Goal: Task Accomplishment & Management: Use online tool/utility

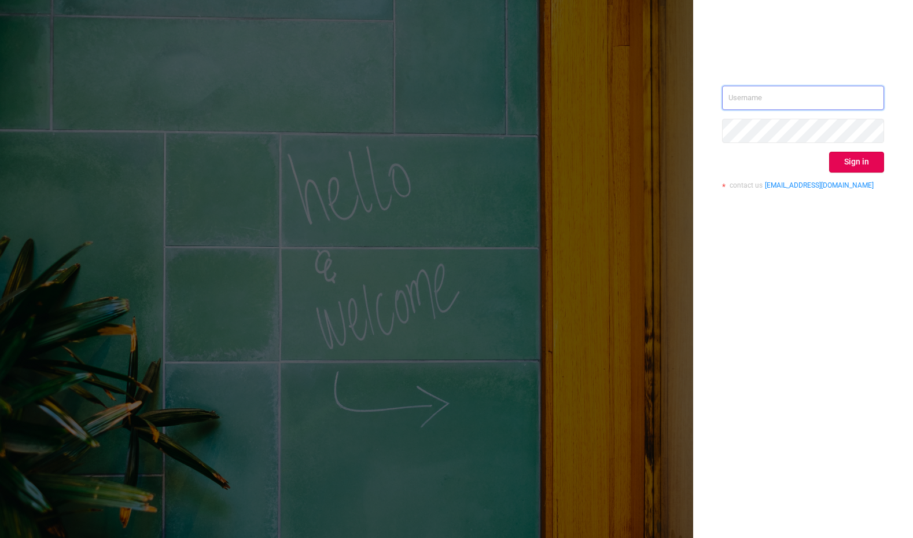
click at [835, 103] on input "text" at bounding box center [803, 98] width 162 height 24
type input "[PERSON_NAME][EMAIL_ADDRESS][DOMAIN_NAME]"
click at [854, 163] on button "Sign in" at bounding box center [856, 162] width 55 height 21
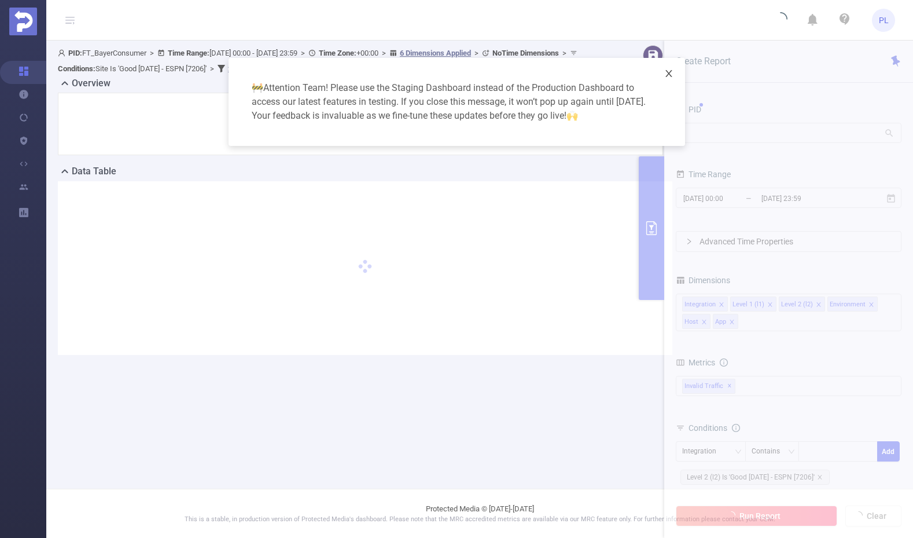
click at [670, 76] on icon "icon: close" at bounding box center [669, 73] width 6 height 7
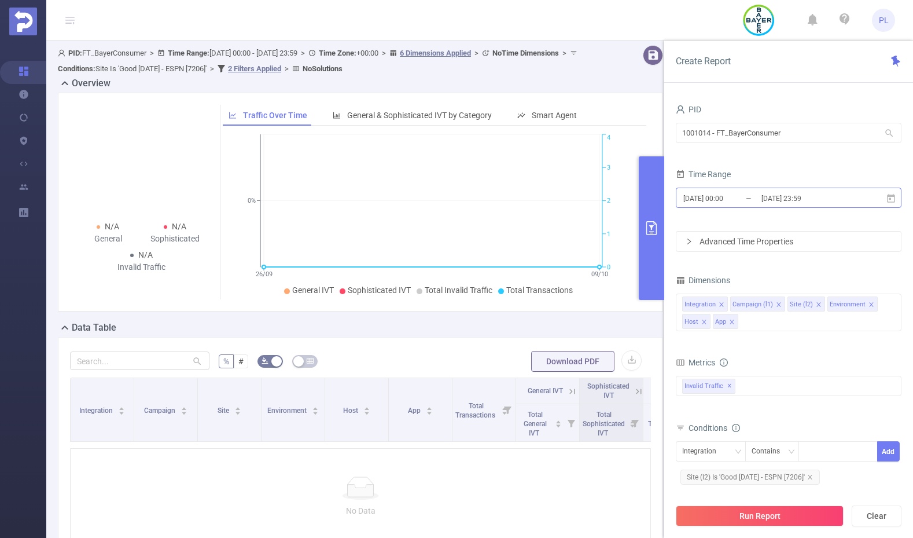
click at [742, 200] on input "[DATE] 00:00" at bounding box center [729, 198] width 94 height 16
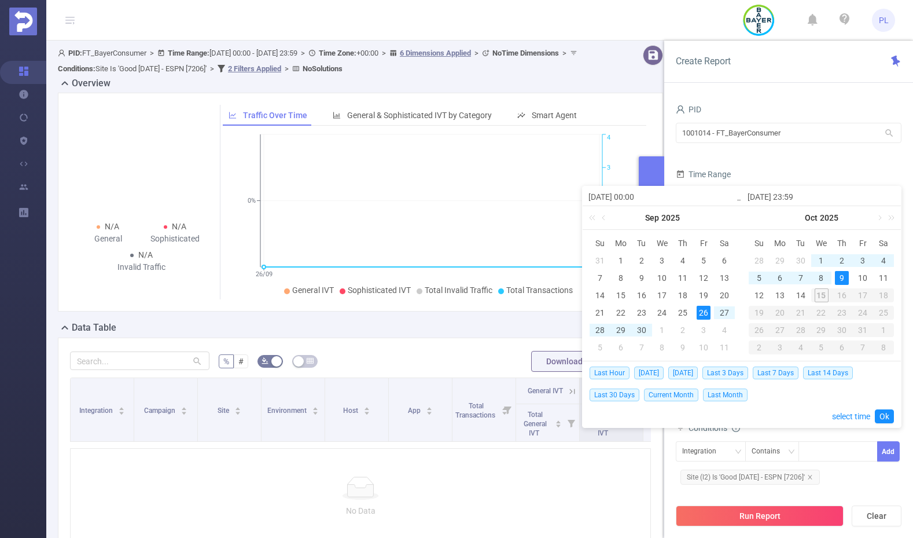
click at [743, 175] on div "Time Range" at bounding box center [789, 175] width 226 height 19
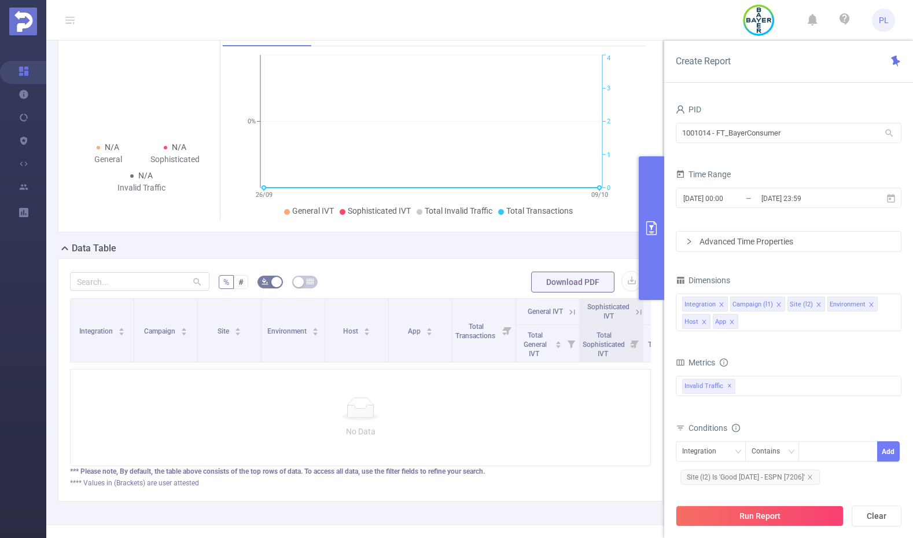
scroll to position [123, 0]
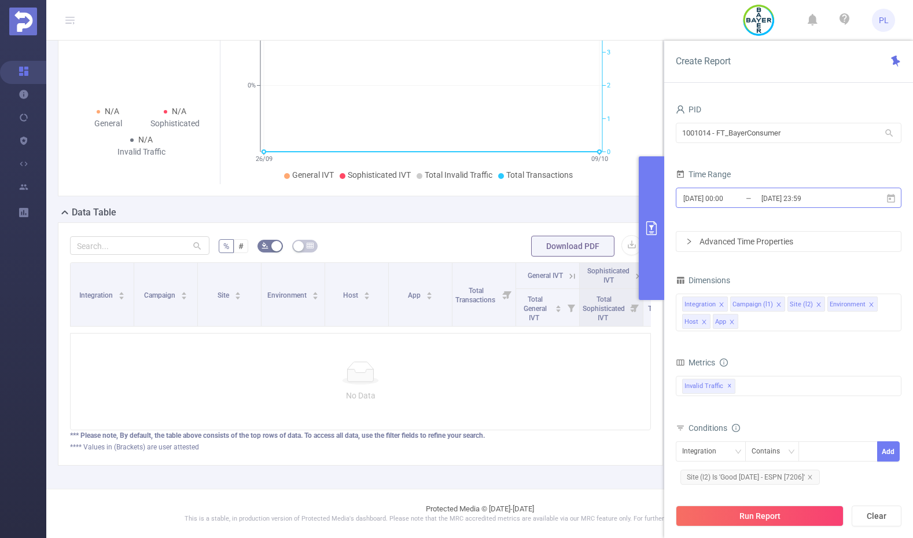
click at [764, 199] on input "[DATE] 23:59" at bounding box center [808, 198] width 94 height 16
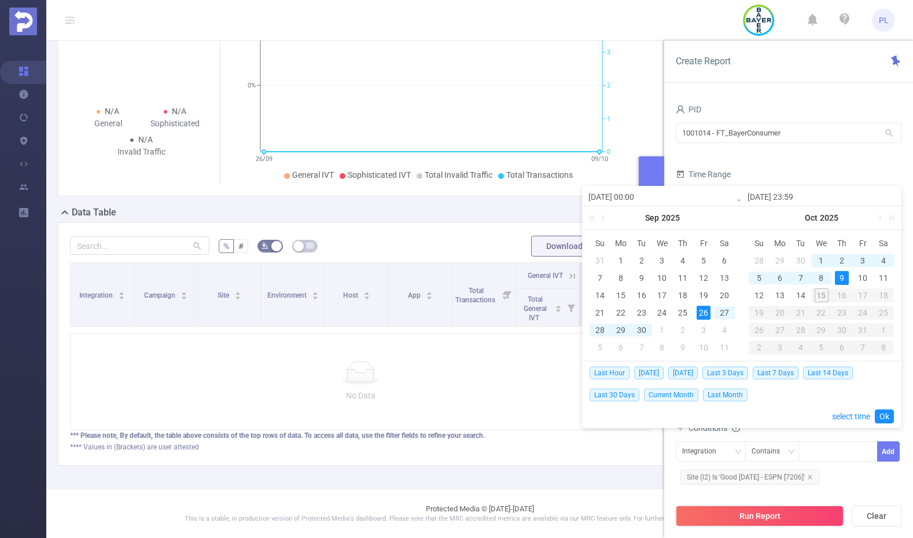
click at [821, 261] on div "1" at bounding box center [821, 261] width 14 height 14
click at [803, 292] on div "14" at bounding box center [801, 295] width 14 height 14
type input "2025-10-01 00:00"
type input "2025-10-14 23:59"
type input "2025-10-01 00:00"
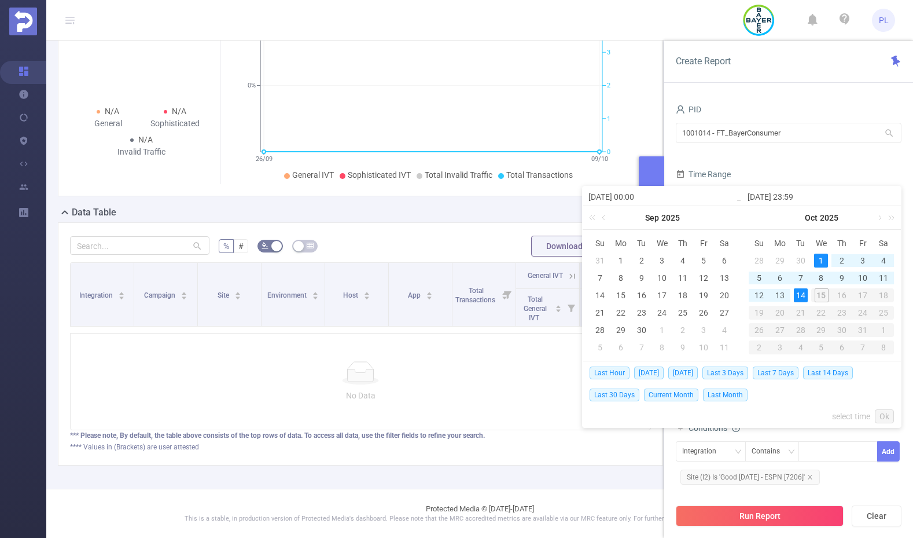
type input "2025-10-14 23:59"
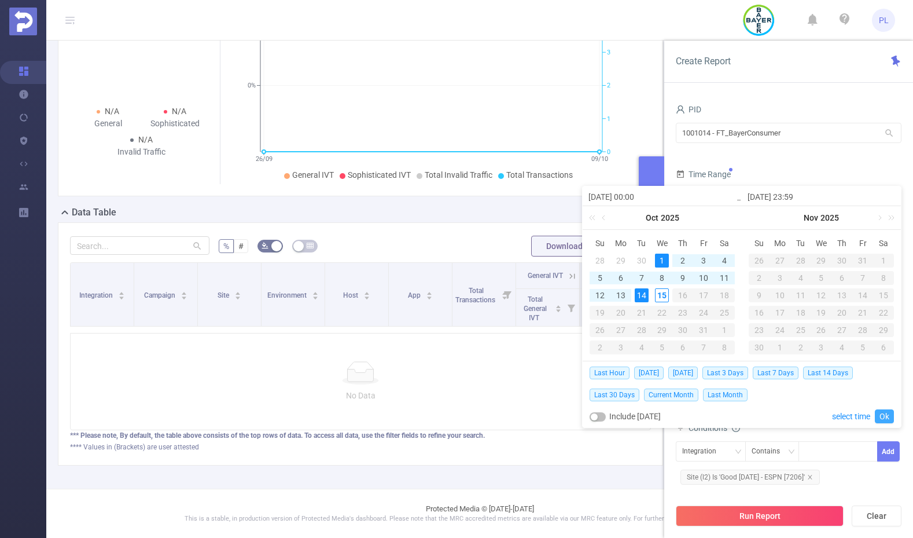
click at [880, 416] on link "Ok" at bounding box center [884, 416] width 19 height 14
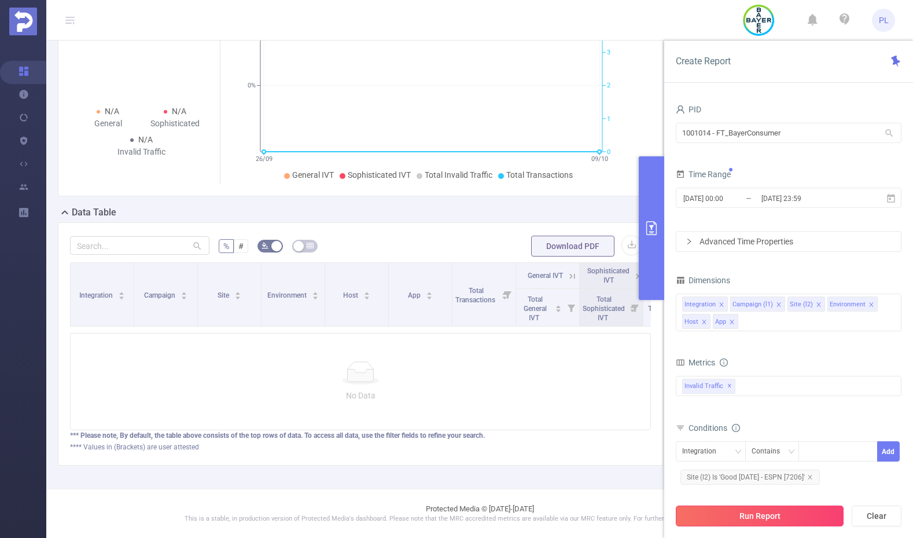
click at [807, 517] on button "Run Report" at bounding box center [760, 515] width 168 height 21
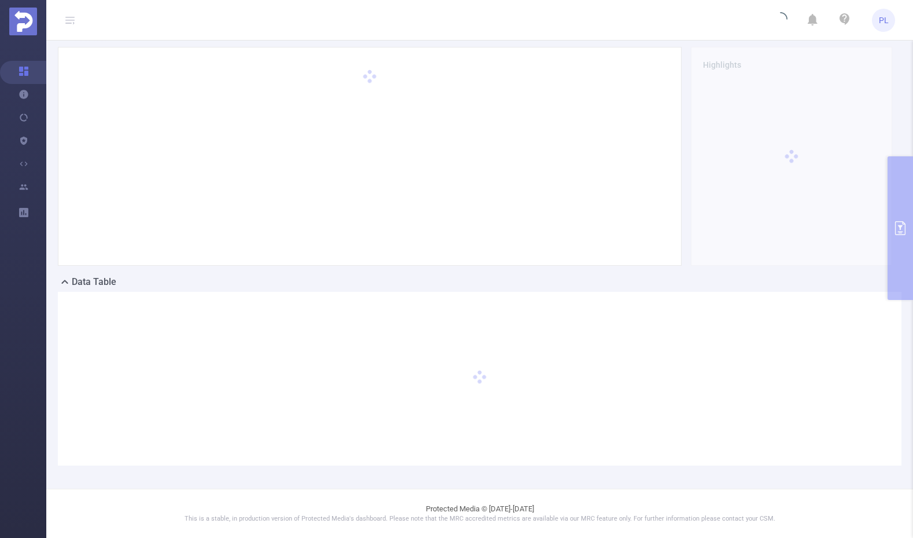
scroll to position [45, 0]
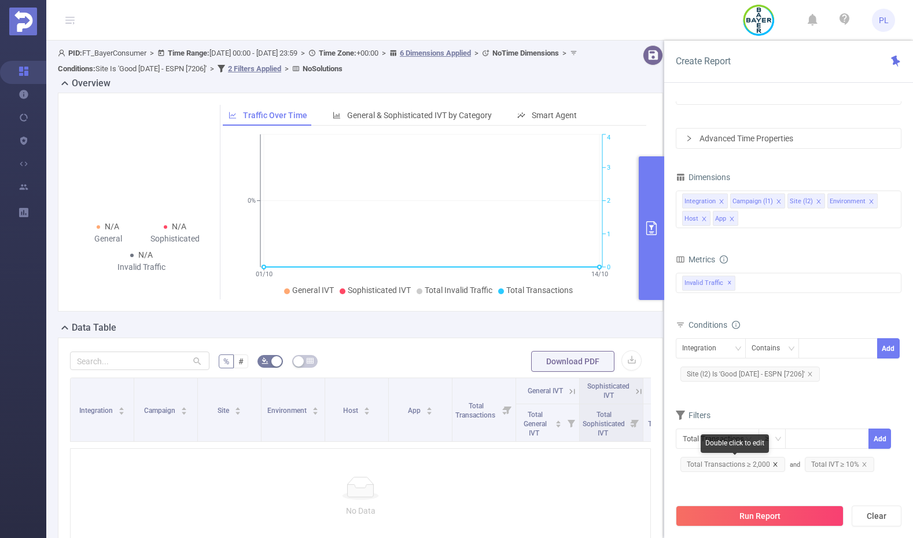
click at [774, 464] on icon "icon: close" at bounding box center [776, 464] width 6 height 6
click at [740, 464] on icon "icon: close" at bounding box center [741, 464] width 4 height 4
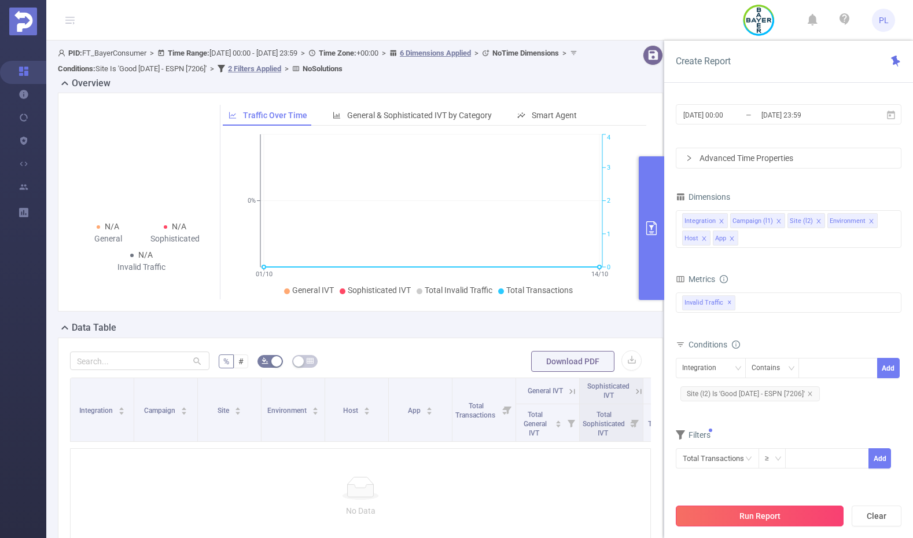
click at [771, 516] on button "Run Report" at bounding box center [760, 515] width 168 height 21
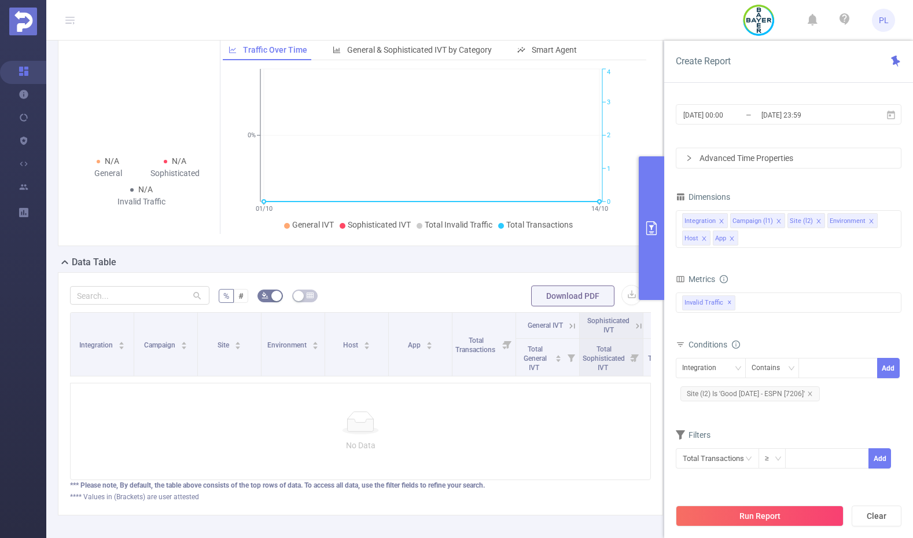
scroll to position [123, 0]
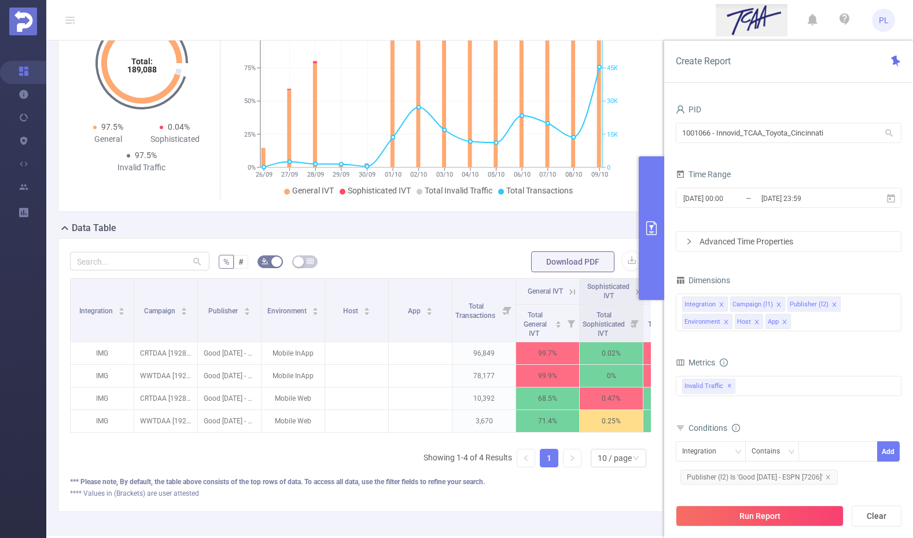
scroll to position [154, 0]
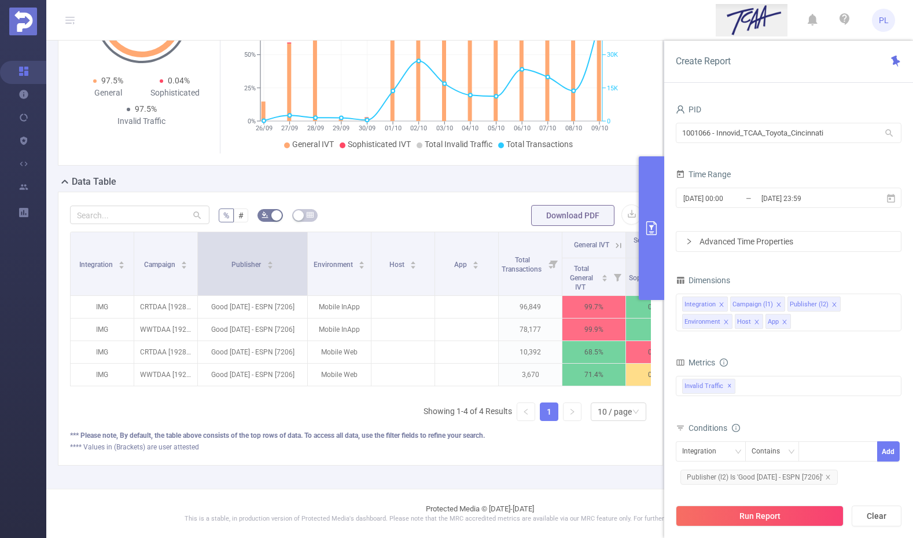
drag, startPoint x: 260, startPoint y: 239, endPoint x: 306, endPoint y: 240, distance: 46.3
click at [306, 240] on span at bounding box center [307, 263] width 6 height 63
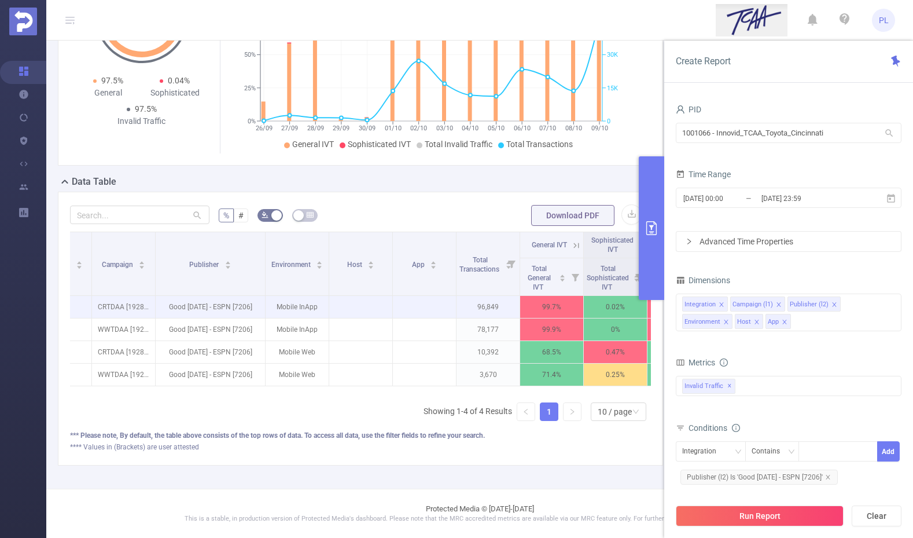
scroll to position [0, 113]
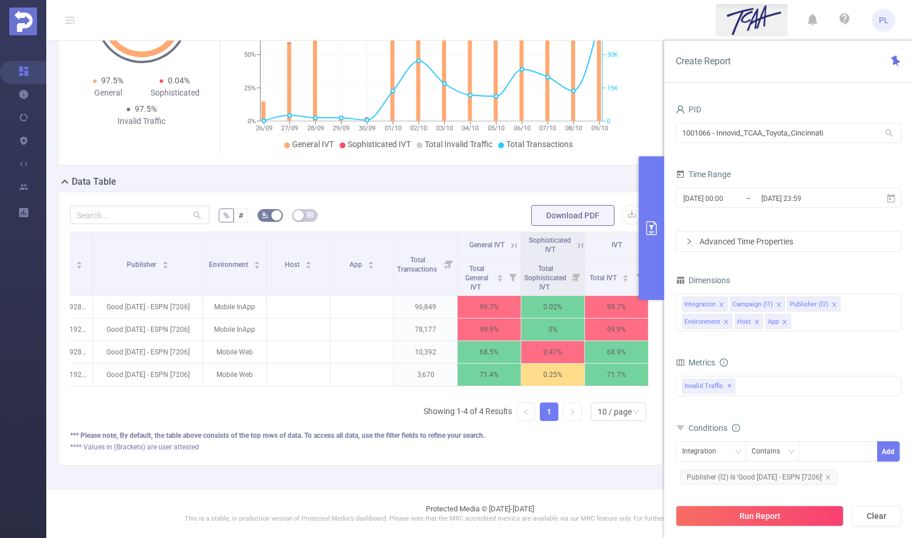
click at [509, 240] on icon at bounding box center [514, 245] width 10 height 10
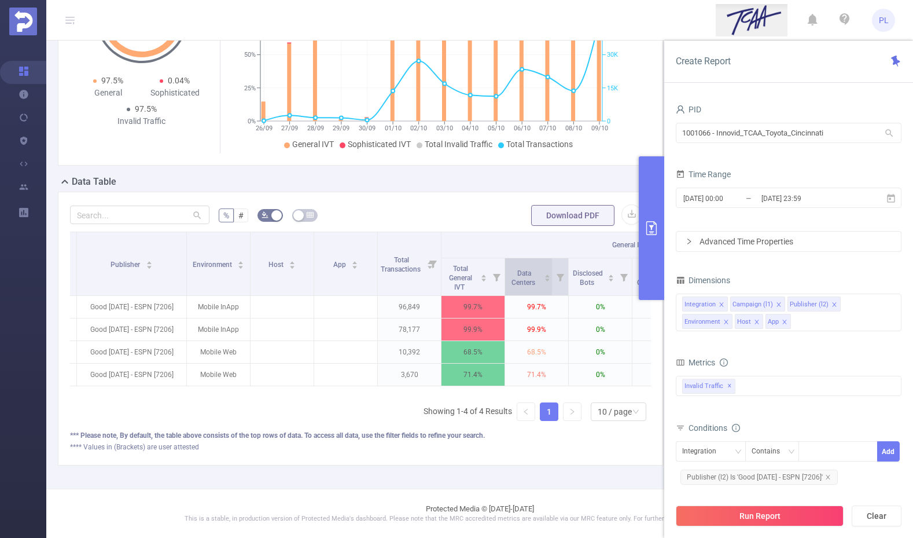
scroll to position [0, 135]
